Goal: Use online tool/utility: Utilize a website feature to perform a specific function

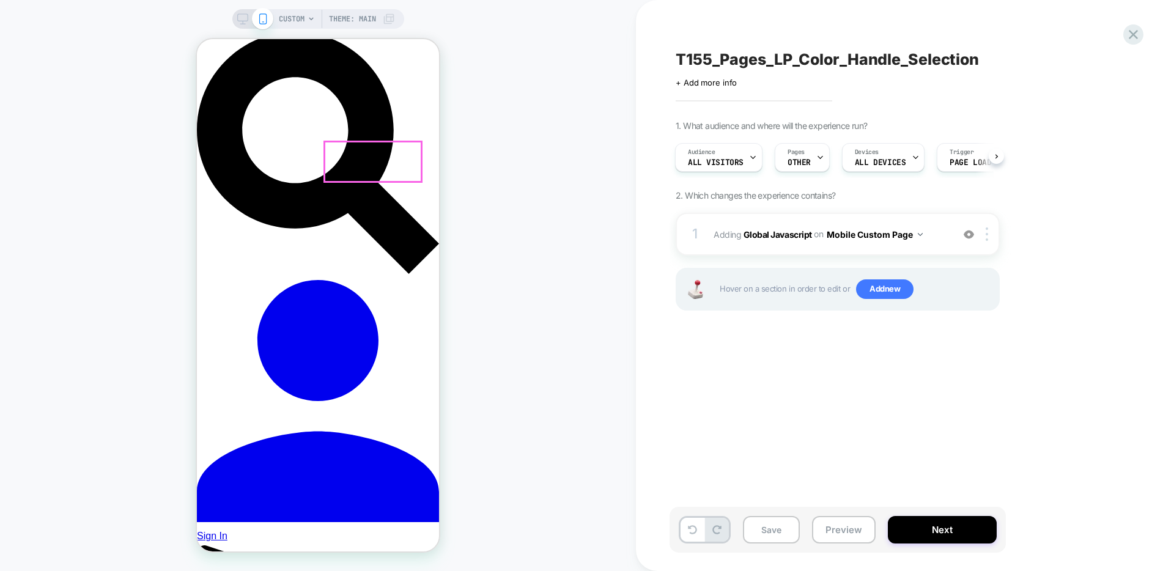
click at [775, 235] on b "Global Javascript" at bounding box center [778, 234] width 68 height 10
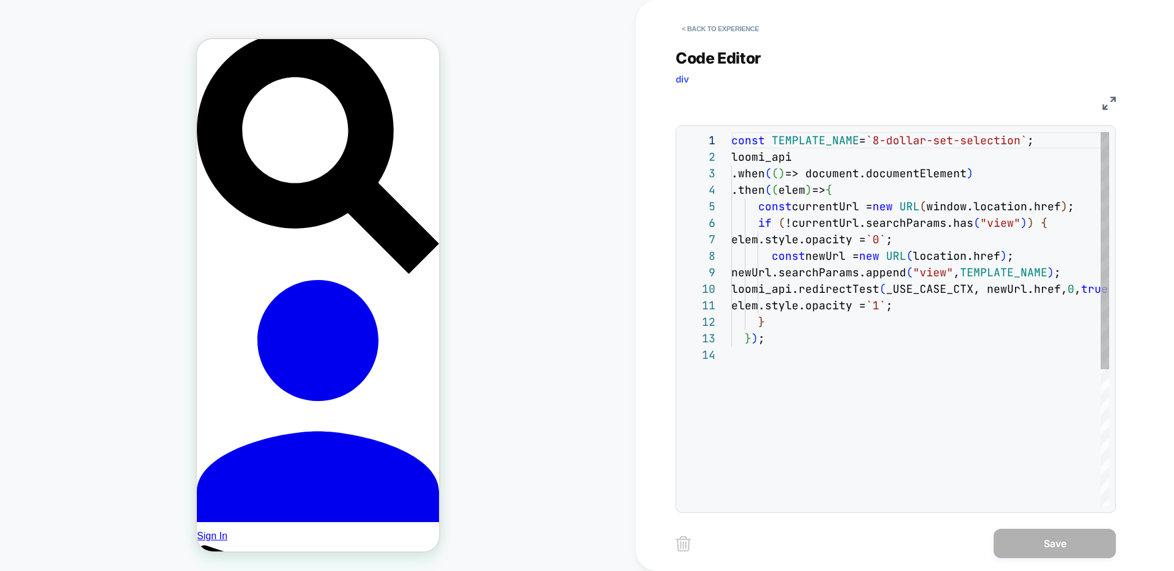
scroll to position [165, 0]
click at [714, 29] on button "< Back to experience" at bounding box center [720, 29] width 89 height 20
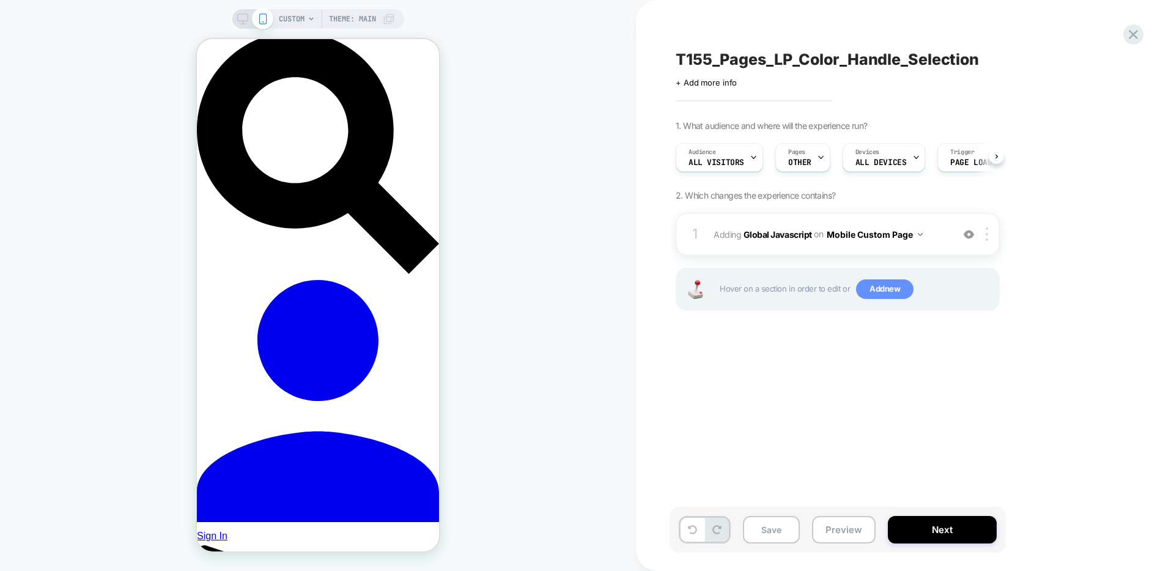
scroll to position [0, 1]
click at [852, 531] on button "Preview" at bounding box center [844, 530] width 64 height 28
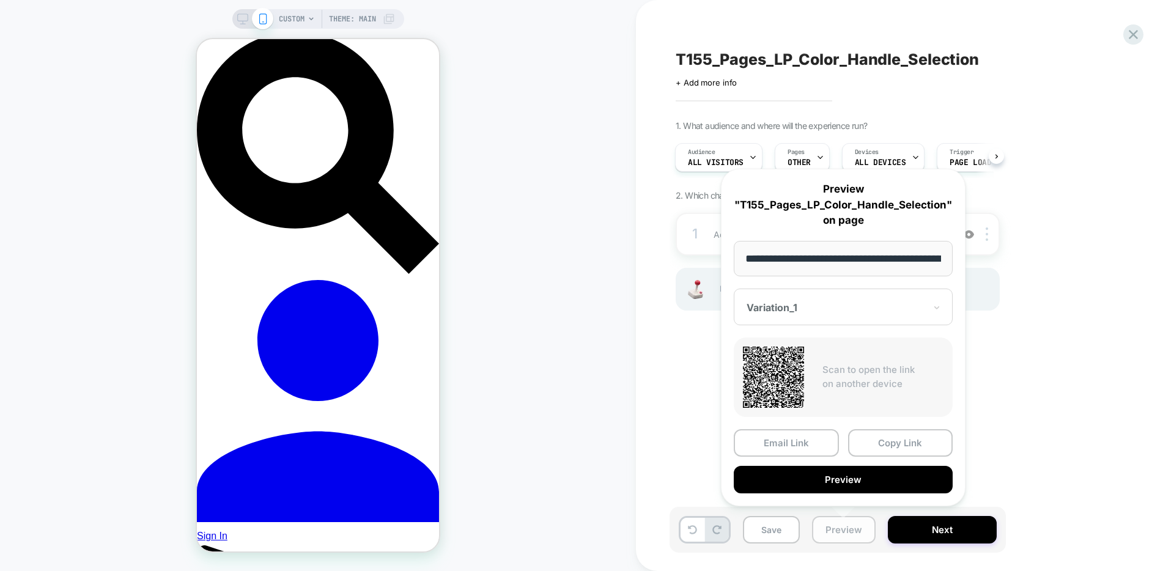
scroll to position [0, 269]
click at [876, 481] on button "Preview" at bounding box center [843, 481] width 219 height 28
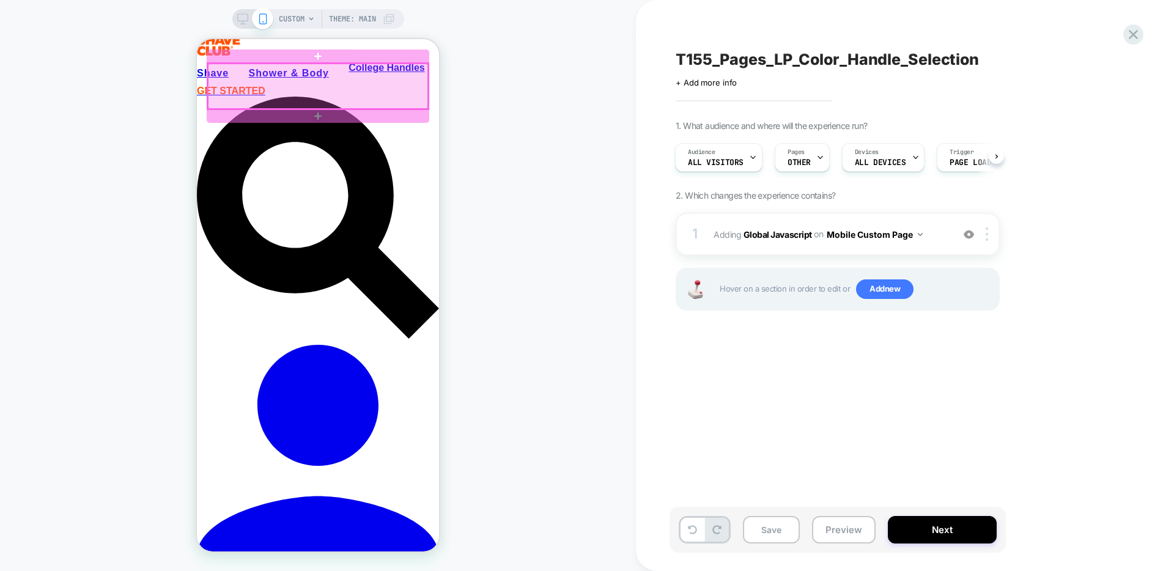
scroll to position [303, 0]
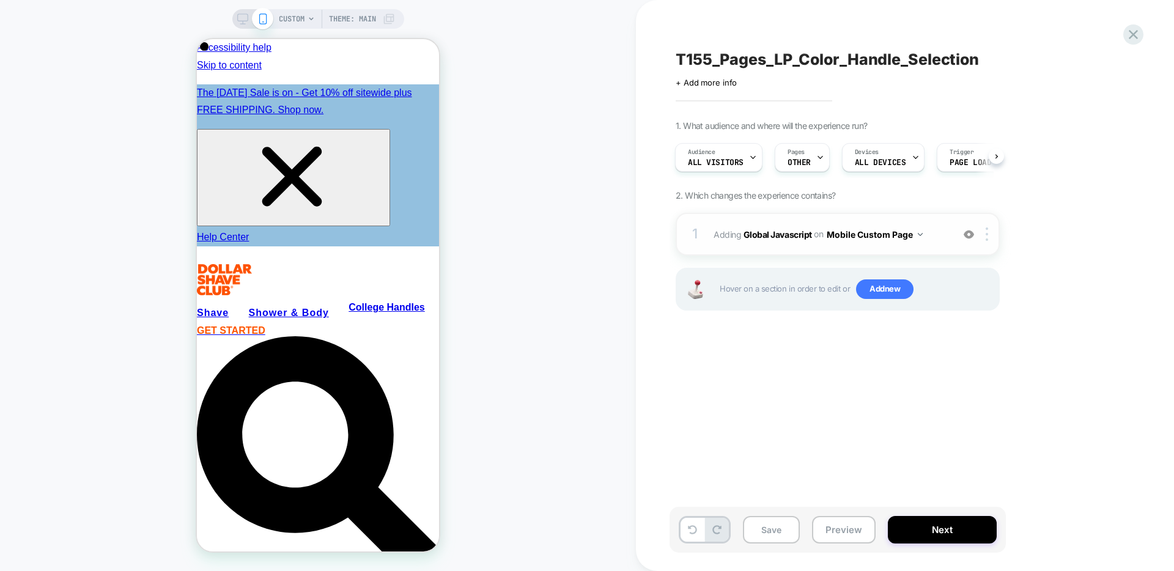
click at [918, 234] on img at bounding box center [920, 234] width 5 height 3
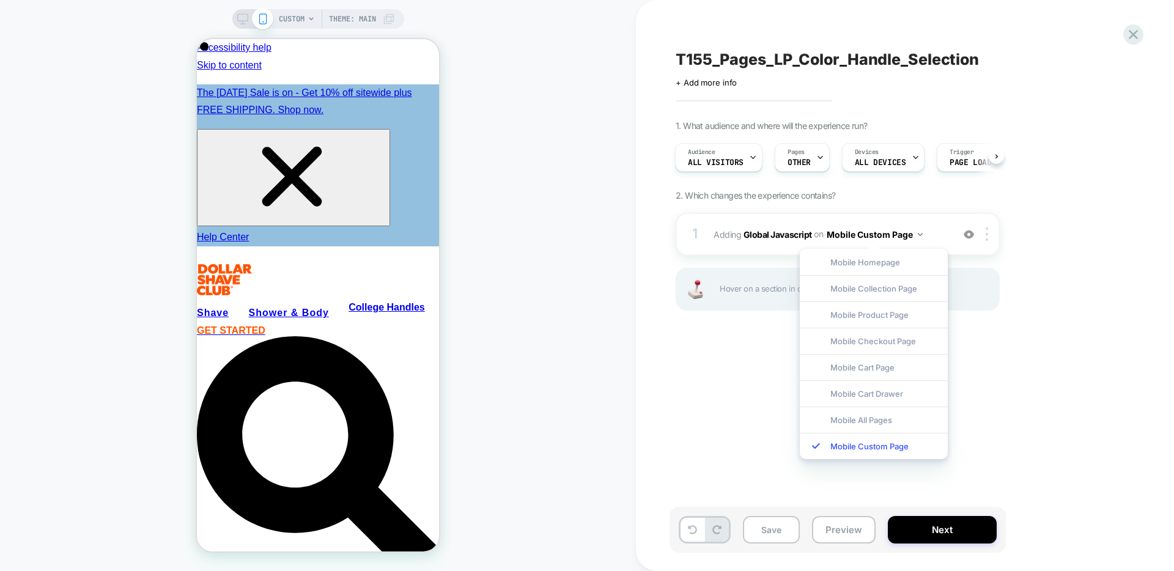
click at [1051, 408] on div "T155_Pages_LP_Color_Handle_Selection Click to edit experience details + Add mor…" at bounding box center [899, 285] width 459 height 547
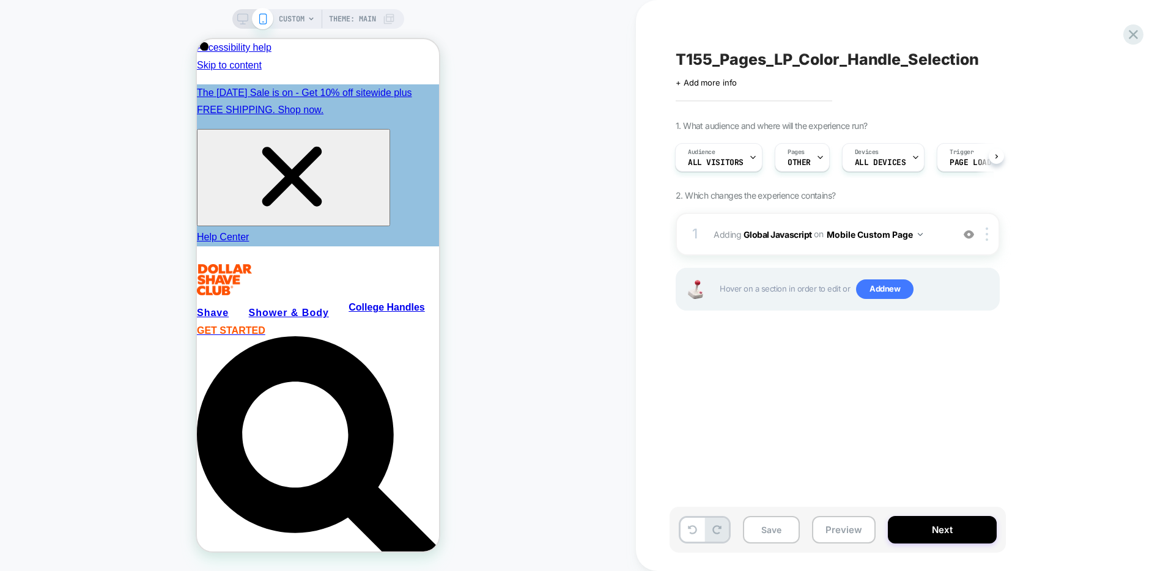
click at [242, 18] on icon at bounding box center [242, 18] width 11 height 11
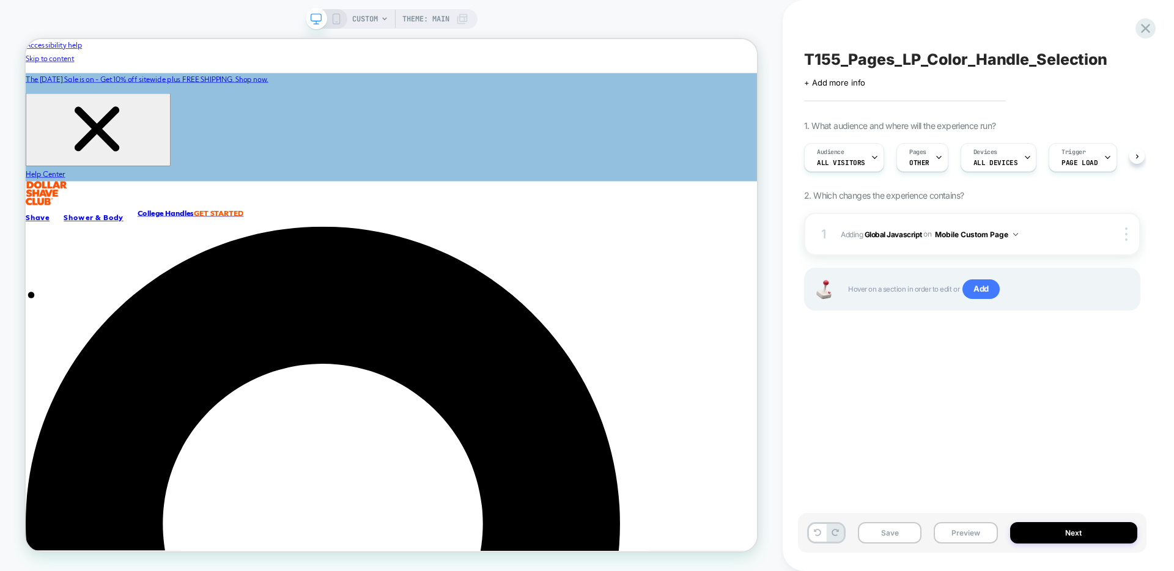
scroll to position [0, 1]
click at [331, 18] on icon at bounding box center [336, 18] width 11 height 11
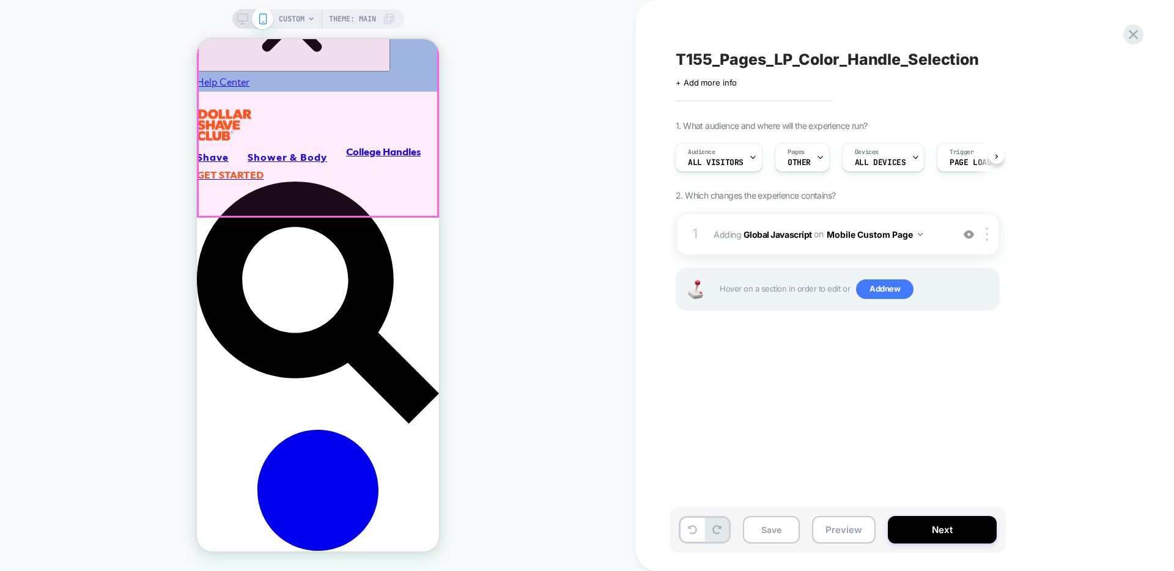
scroll to position [217, 0]
